Goal: Book appointment/travel/reservation

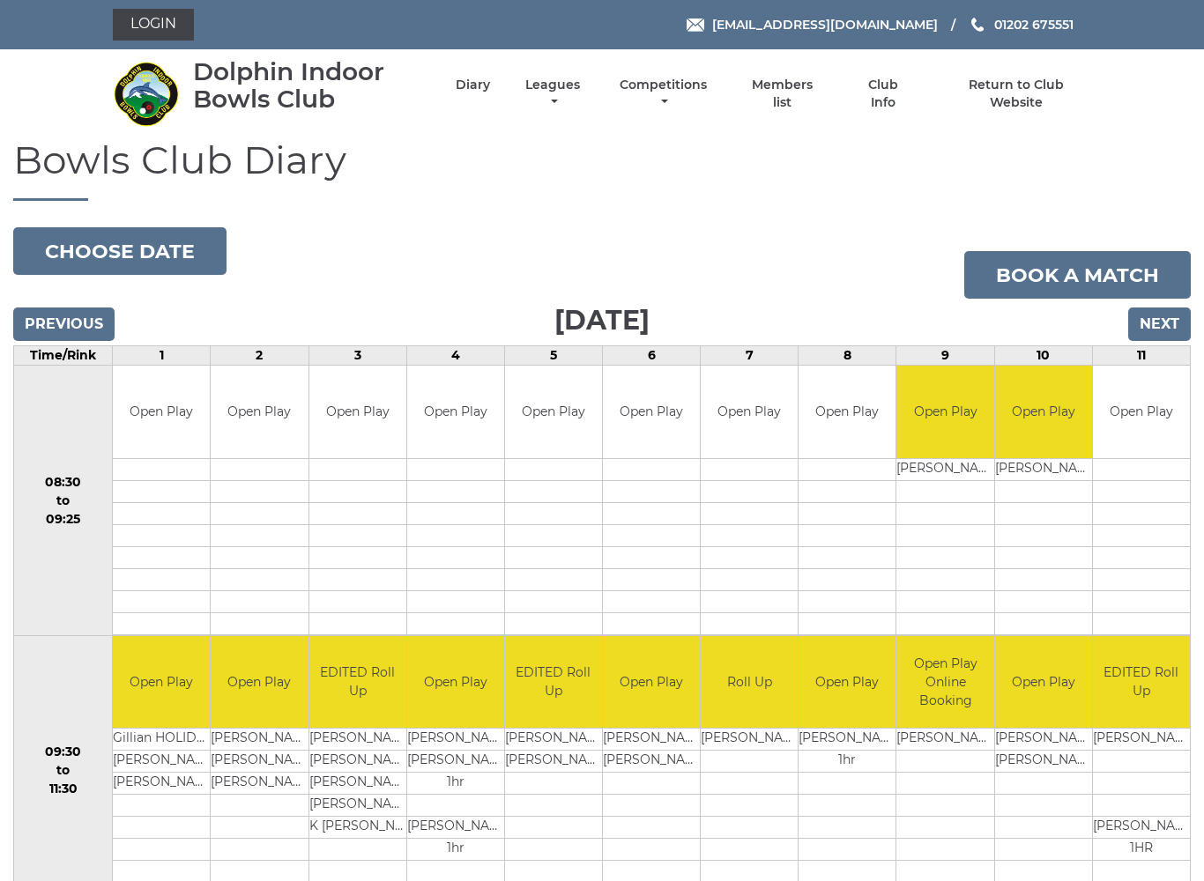
click at [1174, 328] on input "Next" at bounding box center [1159, 324] width 63 height 33
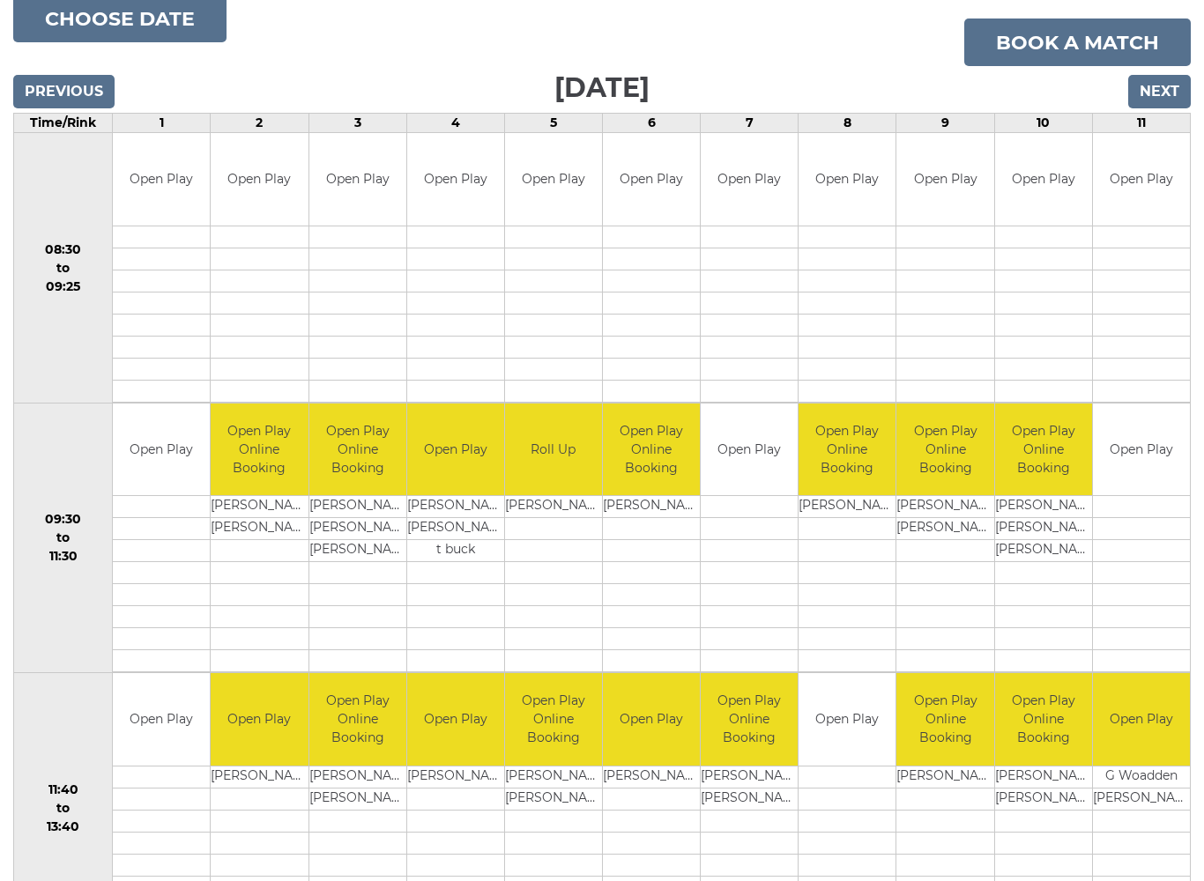
scroll to position [231, 0]
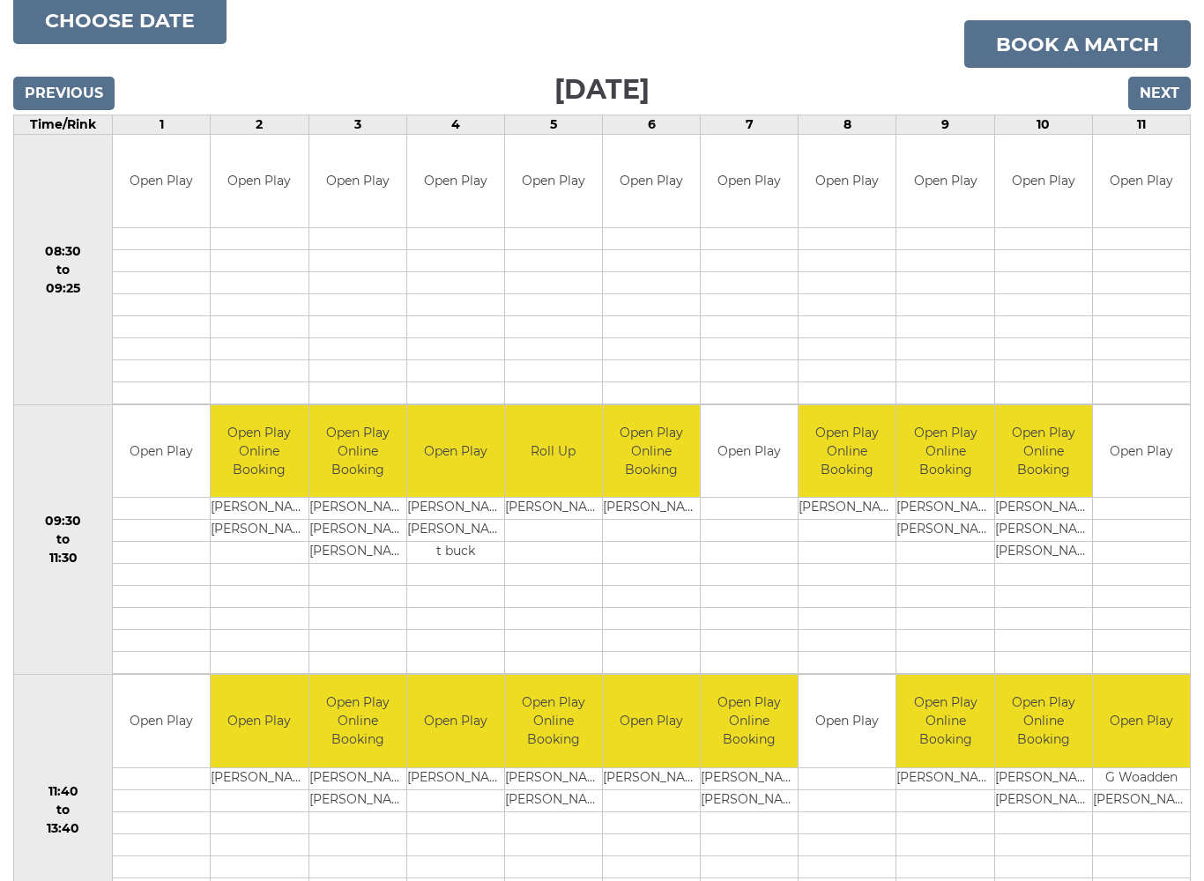
click at [43, 82] on input "Previous" at bounding box center [63, 93] width 101 height 33
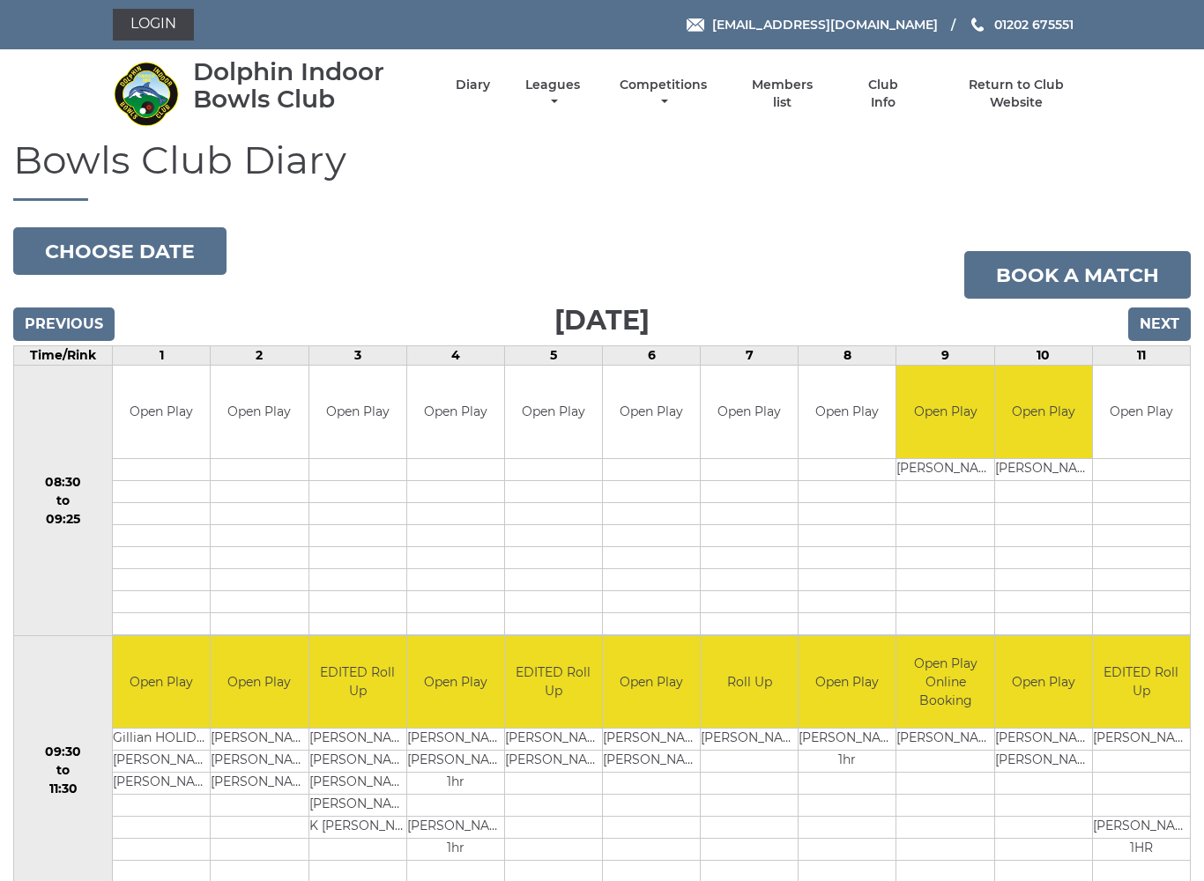
click at [85, 249] on button "Choose date" at bounding box center [119, 251] width 213 height 48
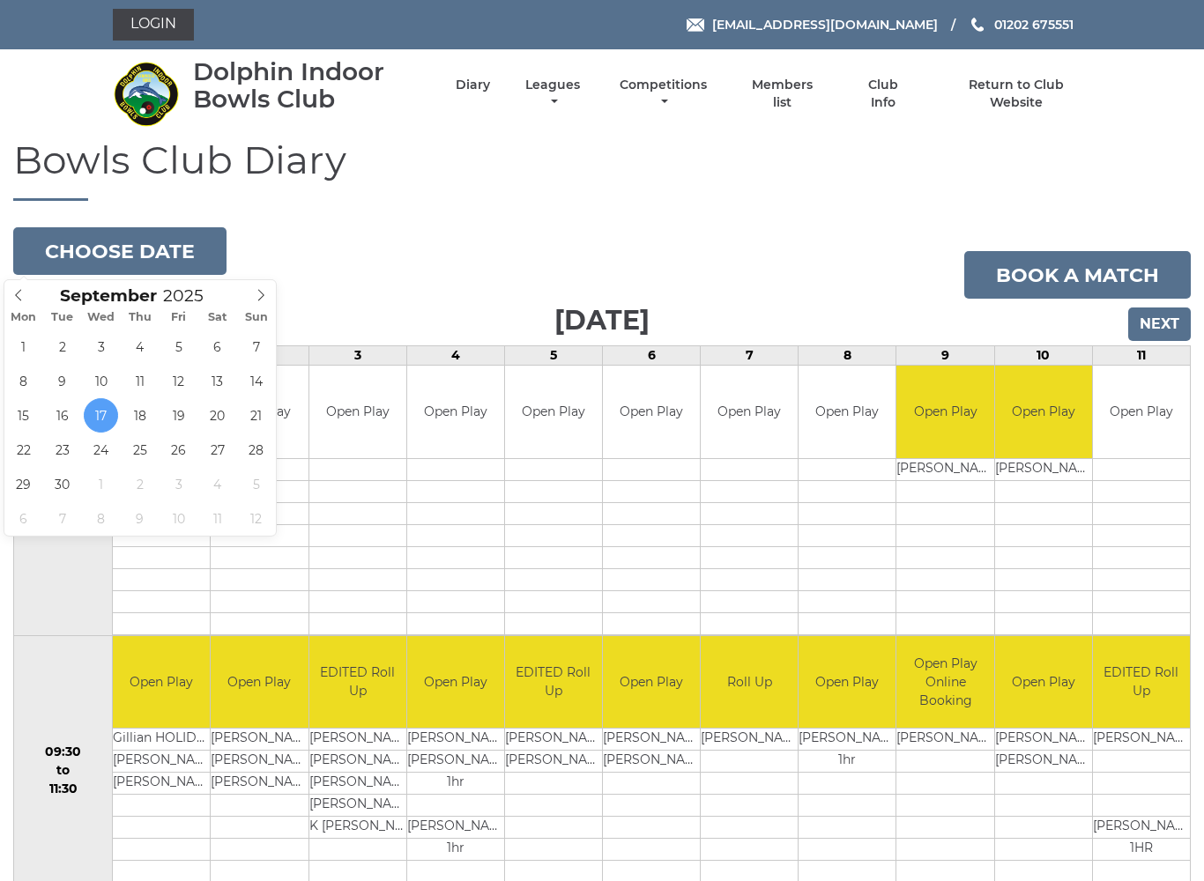
type input "2025-09-22"
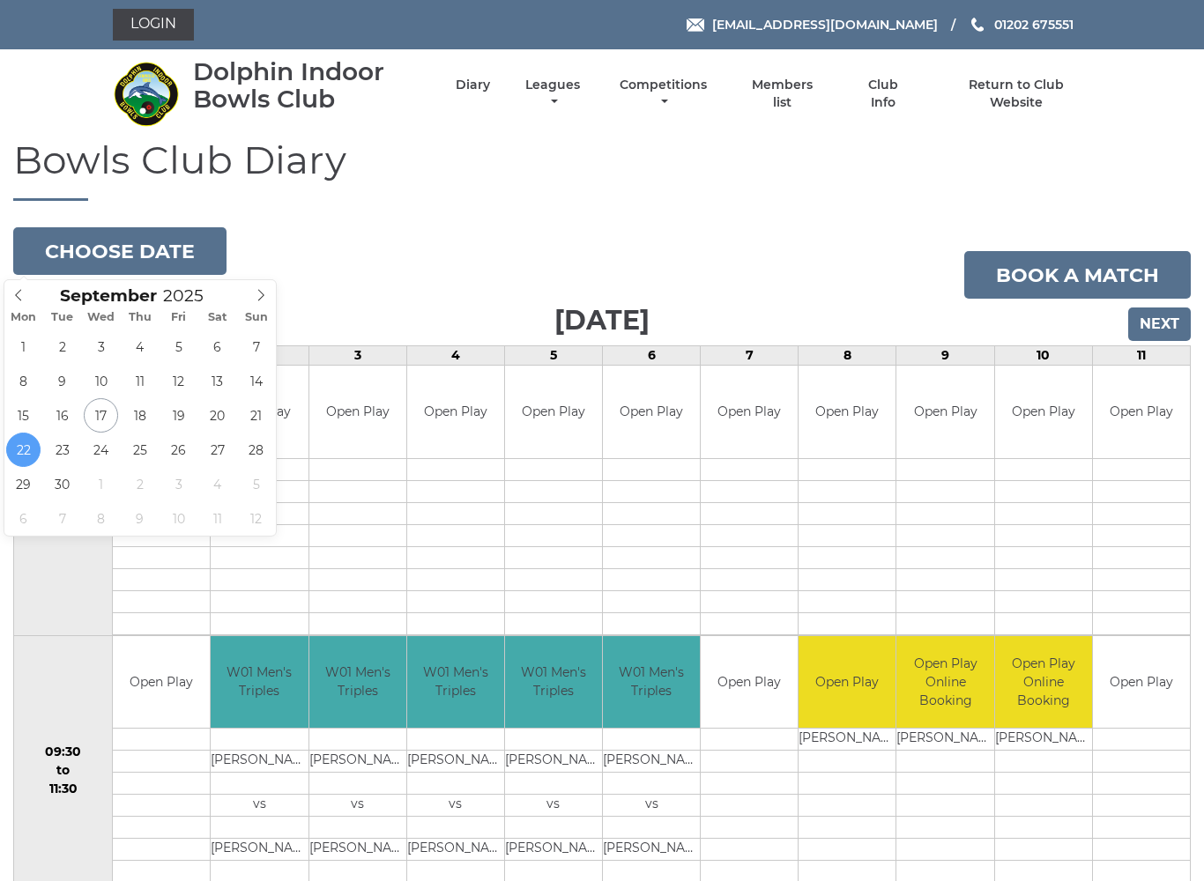
type input "[DATE]"
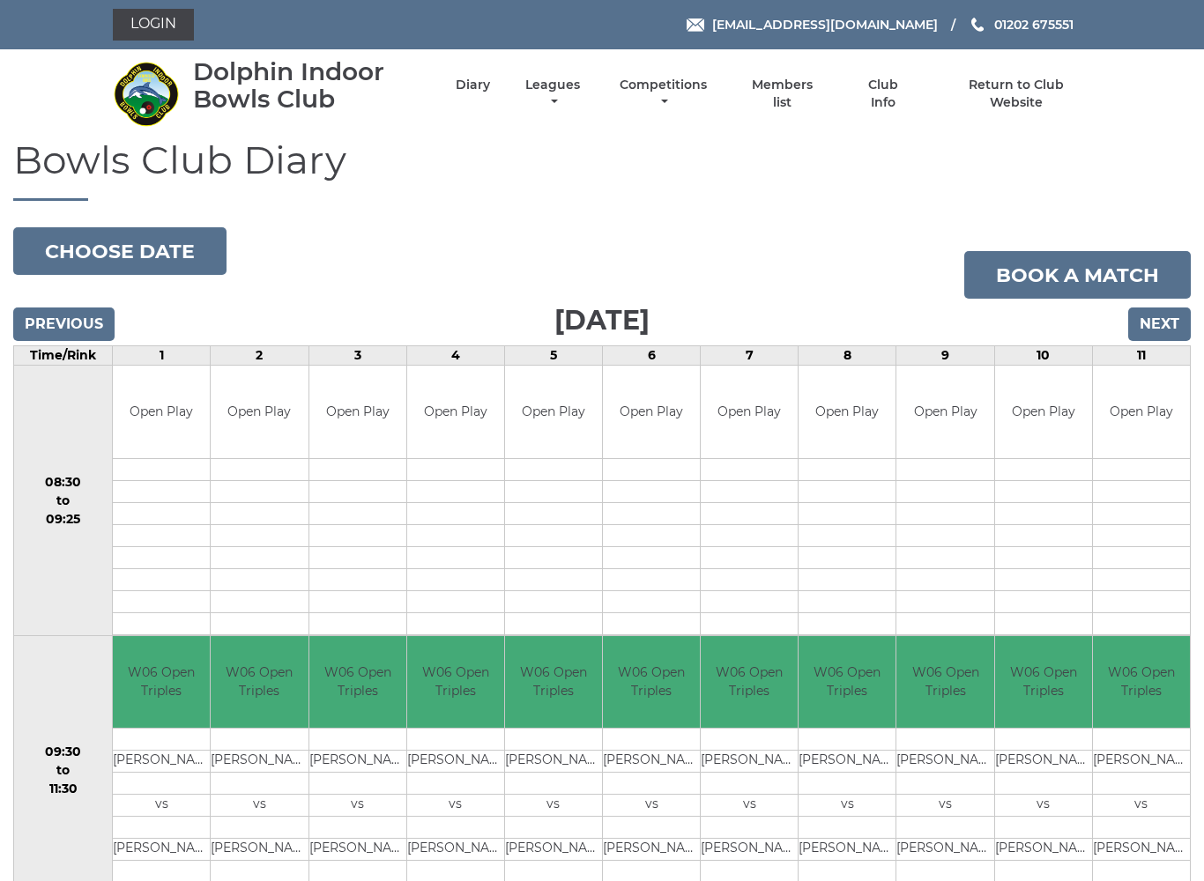
click at [54, 258] on button "Choose date" at bounding box center [119, 251] width 213 height 48
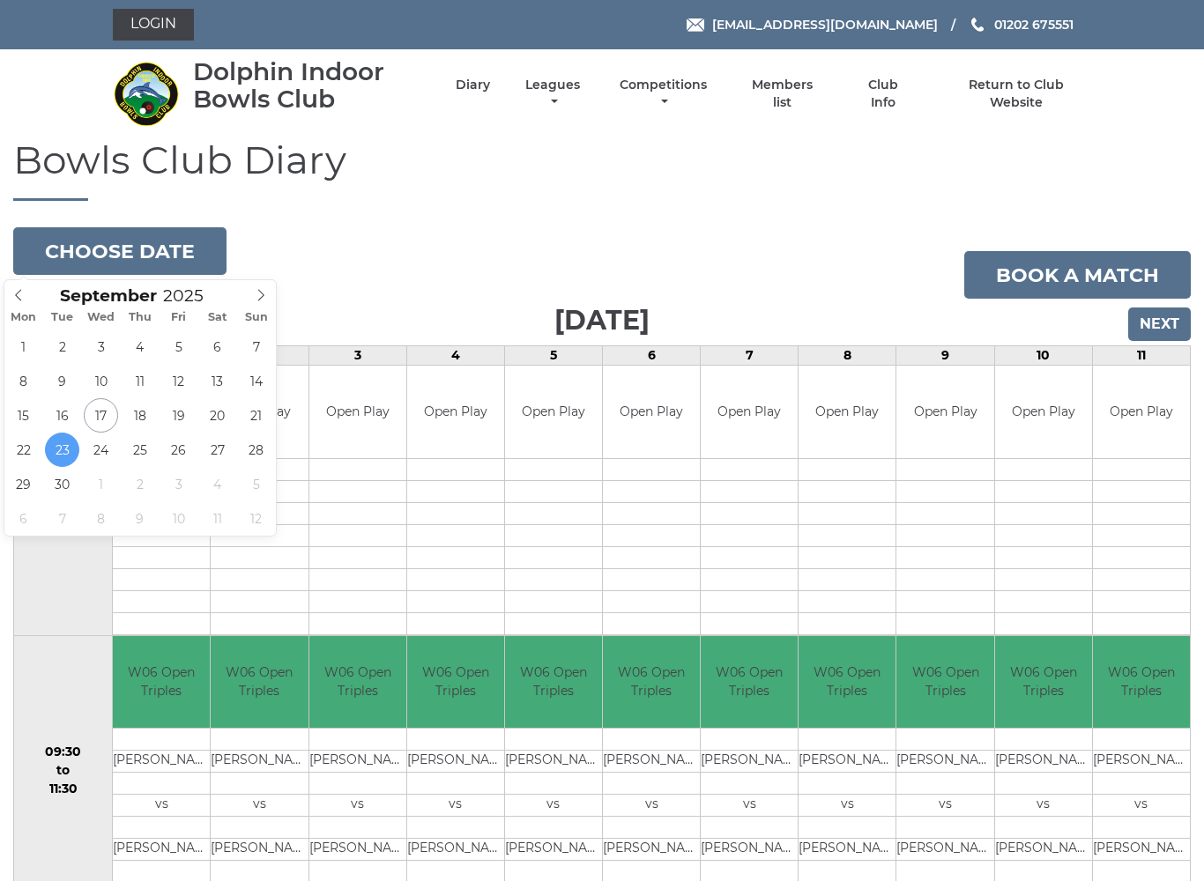
type input "[DATE]"
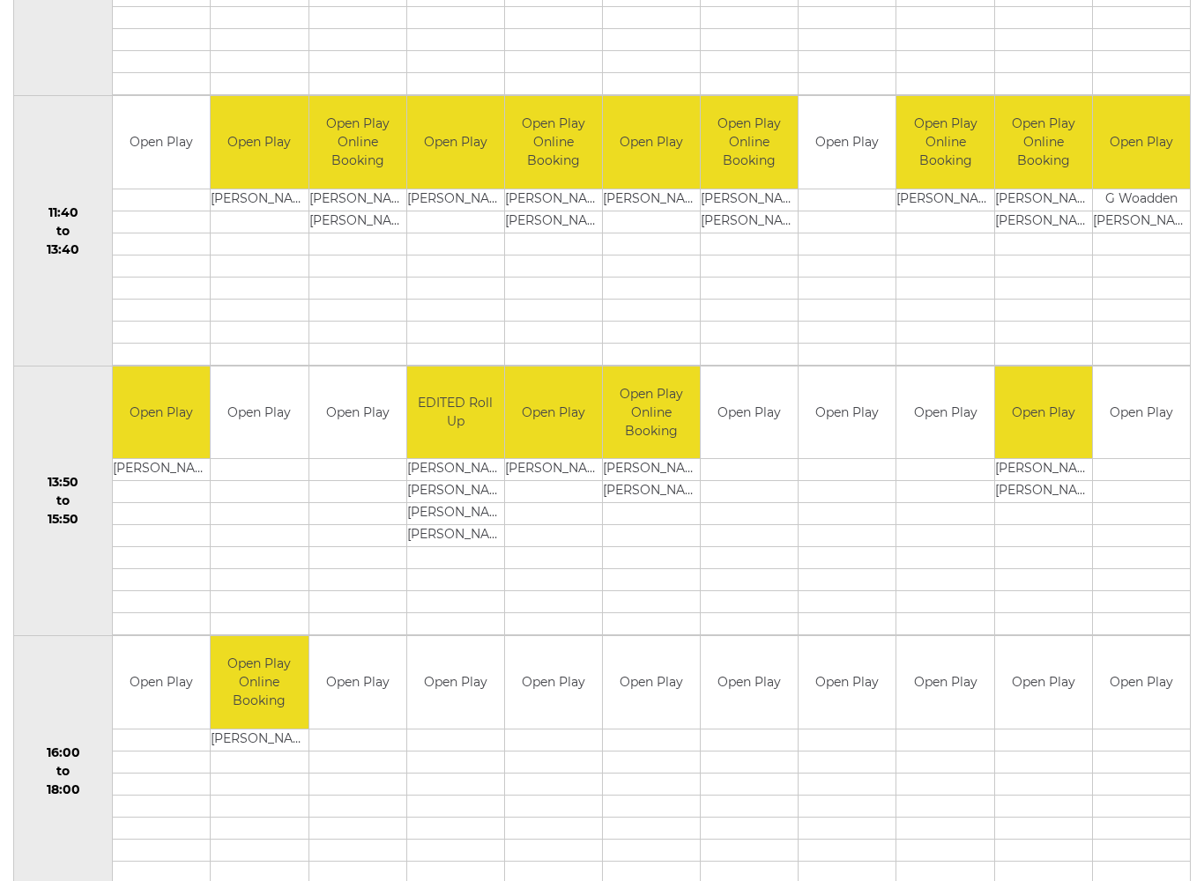
scroll to position [812, 0]
